Goal: Task Accomplishment & Management: Complete application form

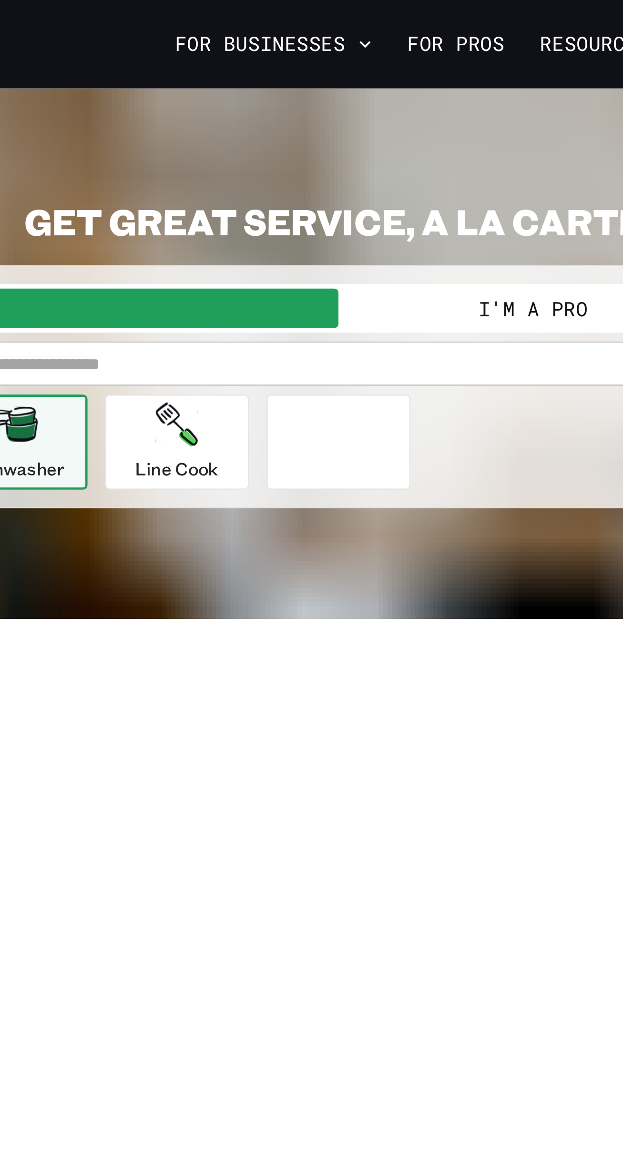
click at [243, 133] on button "I'm a Pro" at bounding box center [396, 132] width 168 height 17
click at [243, 126] on button "I'm a Pro" at bounding box center [396, 132] width 168 height 17
click at [243, 128] on button "I'm a Pro" at bounding box center [396, 132] width 168 height 17
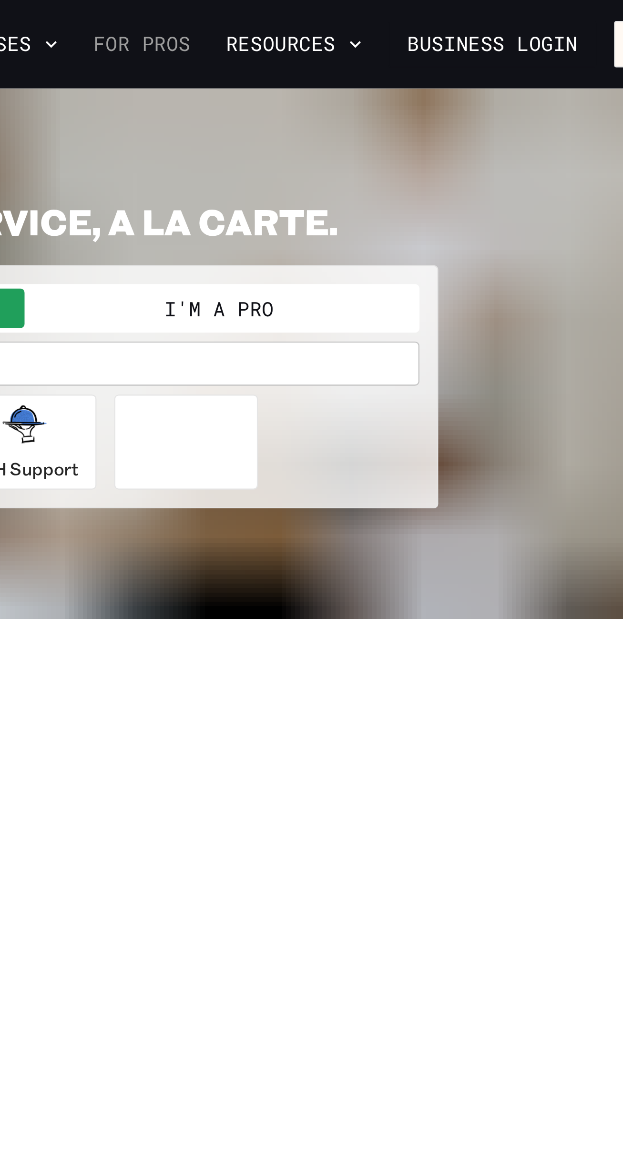
click at [243, 21] on link "For Pros" at bounding box center [362, 19] width 50 height 16
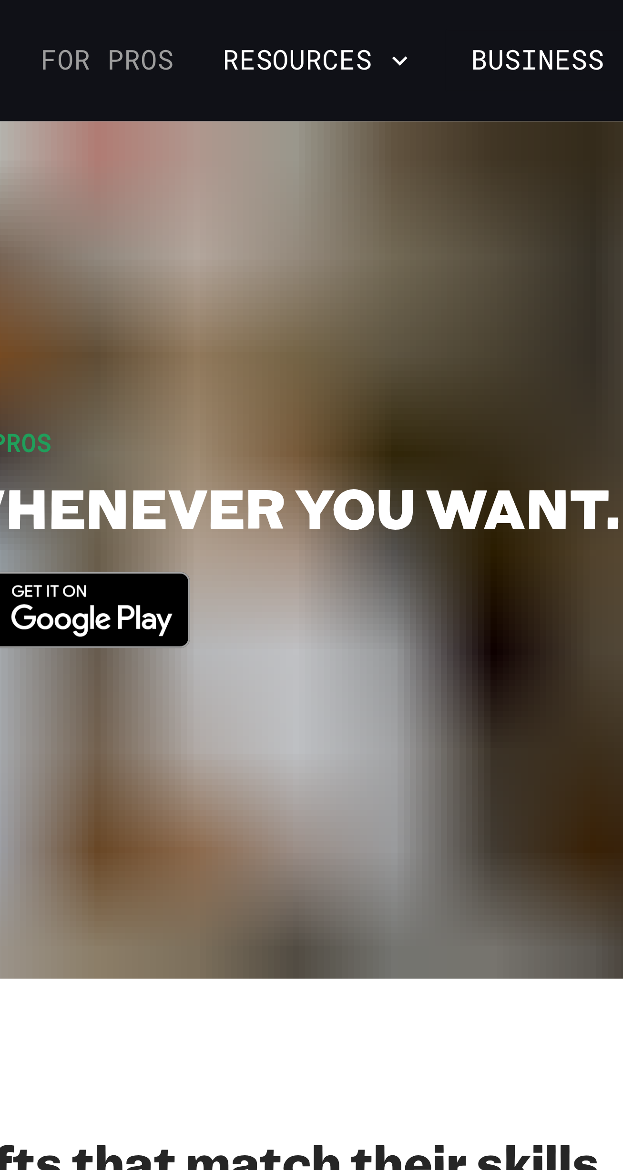
click at [381, 17] on link "For Pros" at bounding box center [362, 19] width 50 height 16
